Goal: Transaction & Acquisition: Purchase product/service

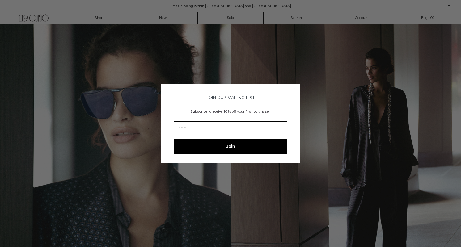
click at [245, 52] on div "Close dialog JOIN OUR MAILING LIST Subscribe to receive 10% off your first purc…" at bounding box center [230, 123] width 461 height 247
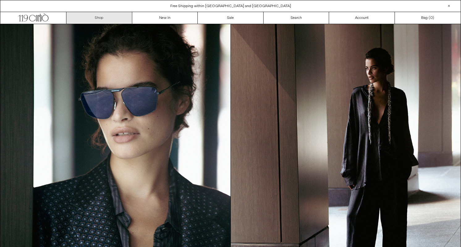
click at [100, 16] on link "Shop" at bounding box center [99, 18] width 66 height 12
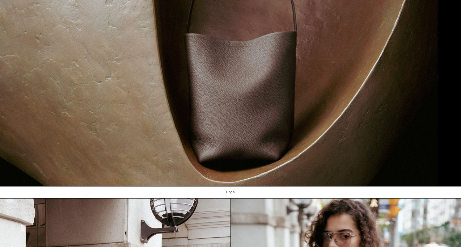
scroll to position [456, 0]
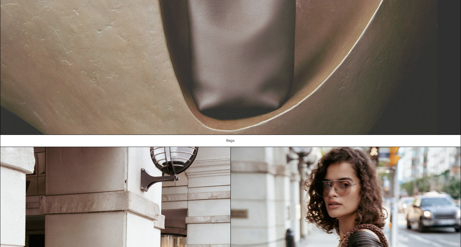
click at [206, 94] on img at bounding box center [230, 2] width 461 height 265
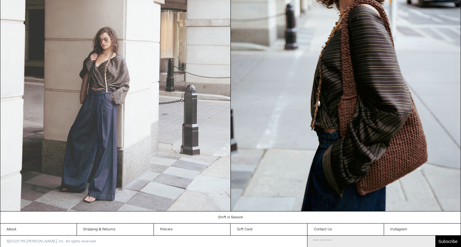
click at [161, 96] on img at bounding box center [115, 67] width 230 height 290
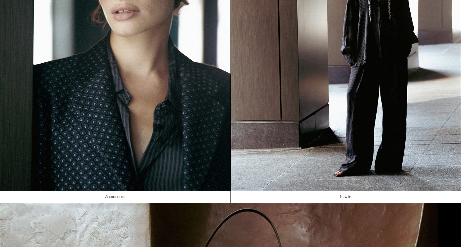
scroll to position [0, 0]
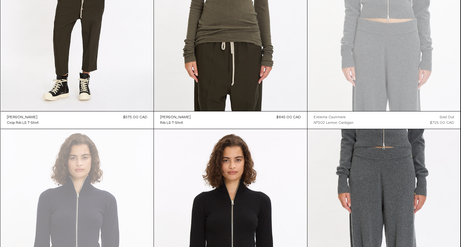
scroll to position [2538, 0]
